Goal: Understand process/instructions: Learn how to perform a task or action

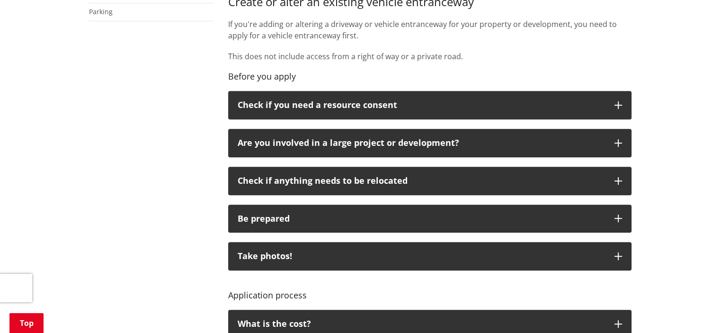
scroll to position [426, 0]
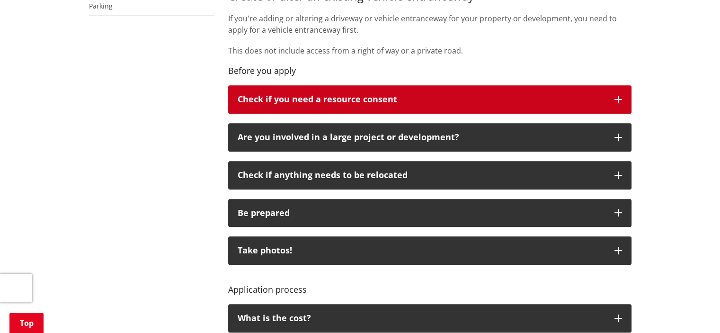
click at [621, 99] on icon "button" at bounding box center [619, 100] width 8 height 8
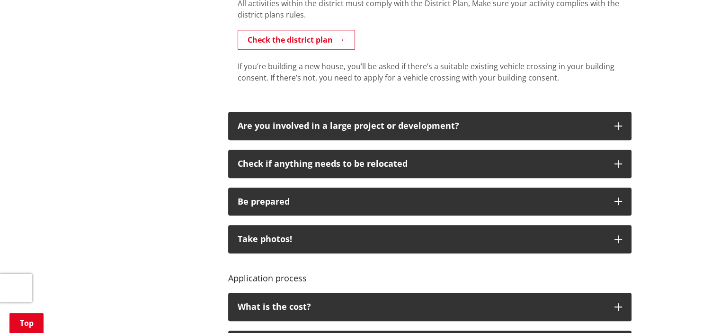
scroll to position [568, 0]
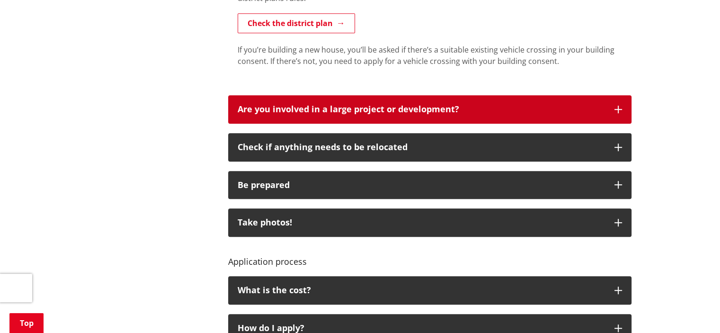
click at [622, 108] on button "Are you involved in a large project or development?" at bounding box center [429, 109] width 403 height 28
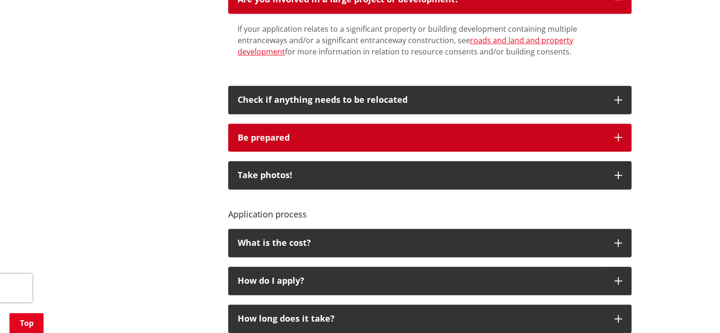
scroll to position [710, 0]
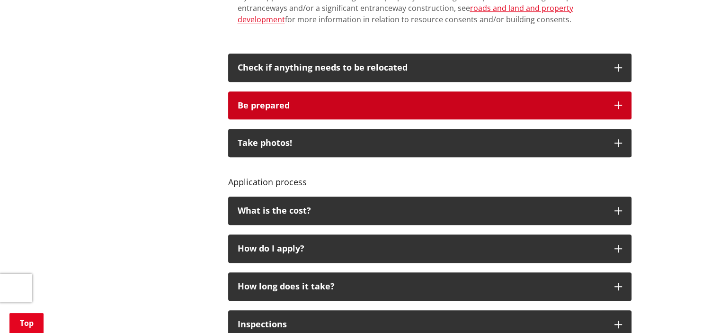
click at [618, 104] on icon "button" at bounding box center [619, 105] width 8 height 8
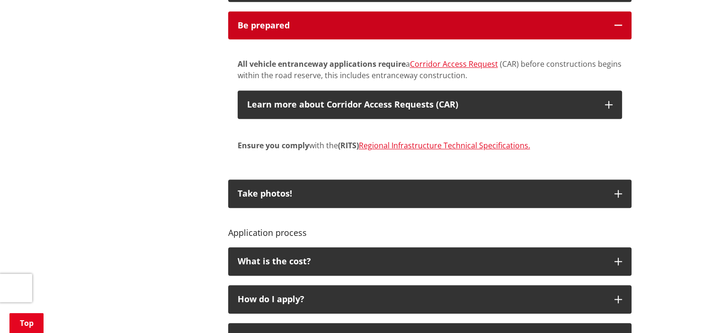
scroll to position [805, 0]
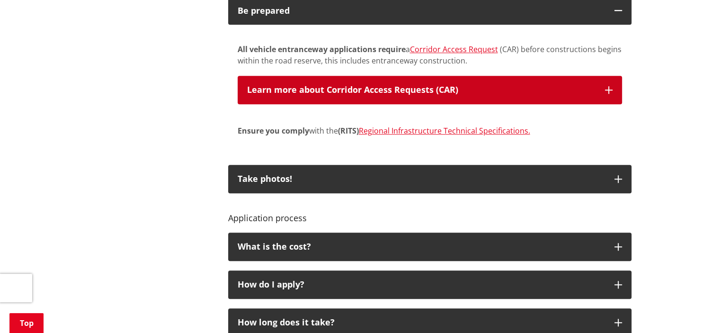
click at [615, 85] on button "Learn more about Corridor Access Requests (CAR)" at bounding box center [430, 90] width 384 height 28
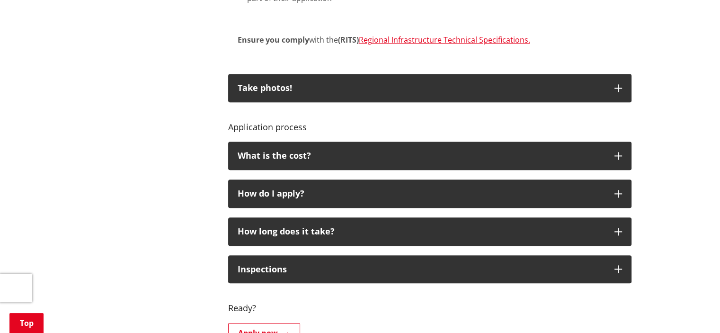
scroll to position [994, 0]
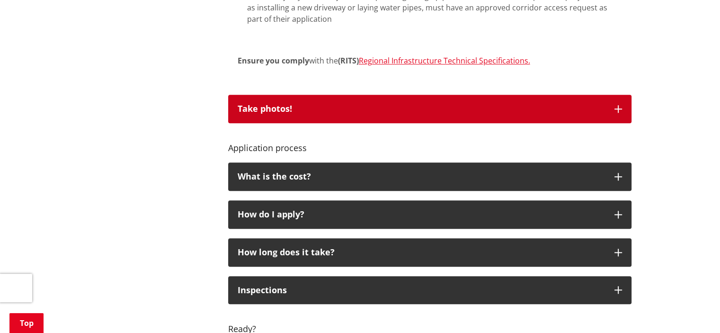
click at [623, 105] on button "Take photos!" at bounding box center [429, 109] width 403 height 28
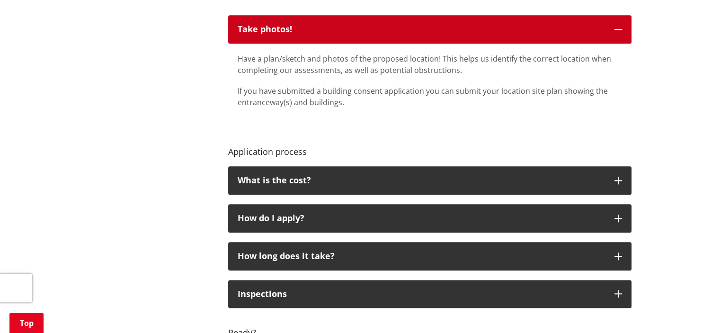
scroll to position [1089, 0]
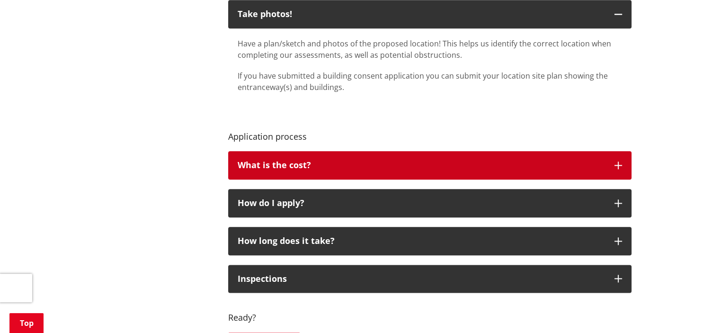
click at [619, 162] on icon "button" at bounding box center [619, 165] width 8 height 8
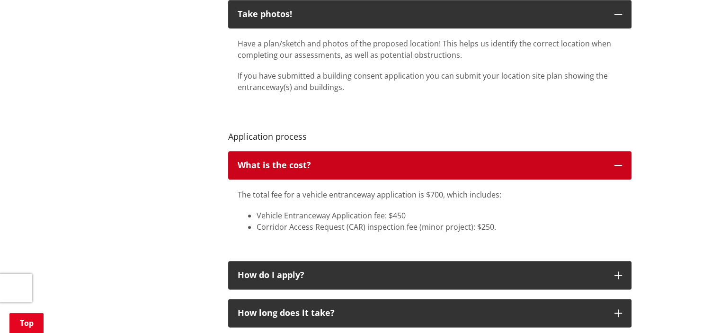
scroll to position [1136, 0]
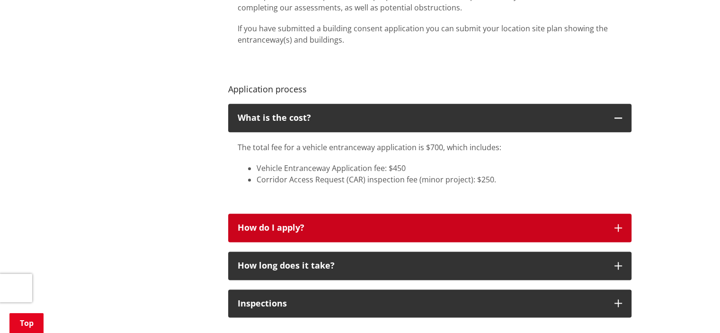
click at [621, 229] on icon "button" at bounding box center [619, 228] width 8 height 8
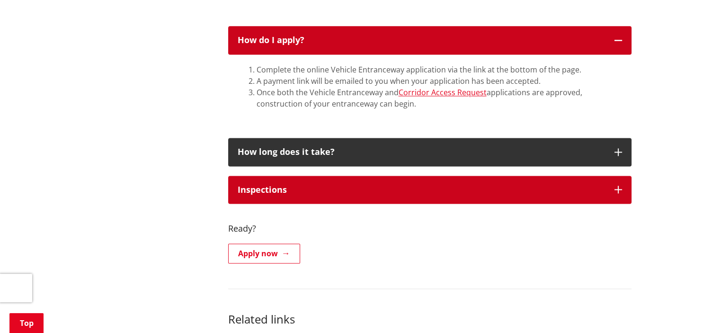
scroll to position [1326, 0]
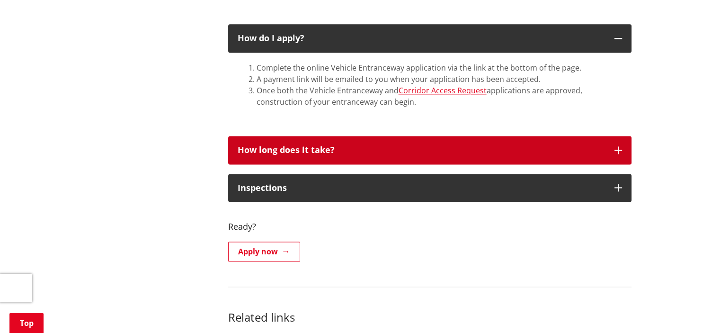
click at [614, 151] on button "How long does it take?" at bounding box center [429, 150] width 403 height 28
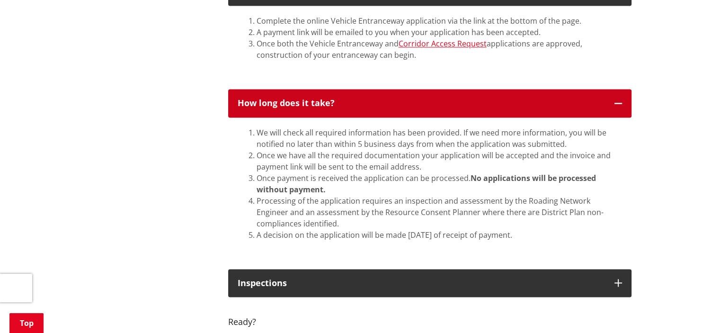
scroll to position [1373, 0]
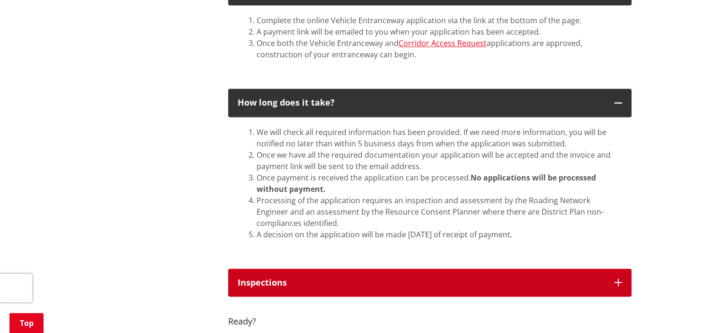
click at [615, 282] on icon "button" at bounding box center [619, 282] width 8 height 8
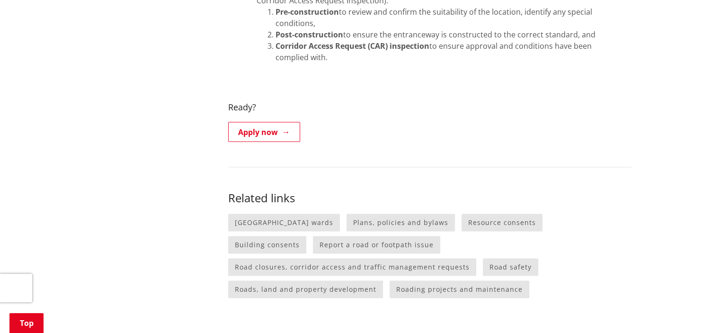
scroll to position [1704, 0]
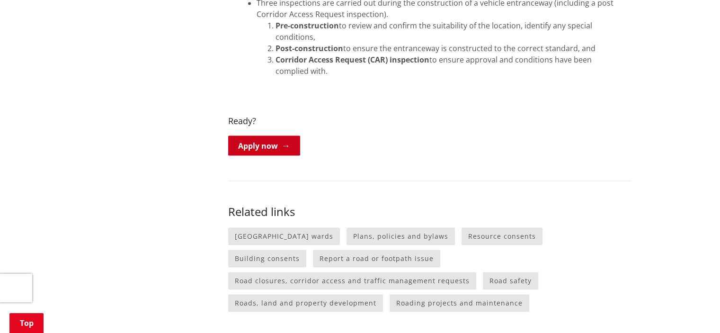
click at [283, 149] on link "Apply now" at bounding box center [264, 145] width 72 height 20
